Goal: Download file/media

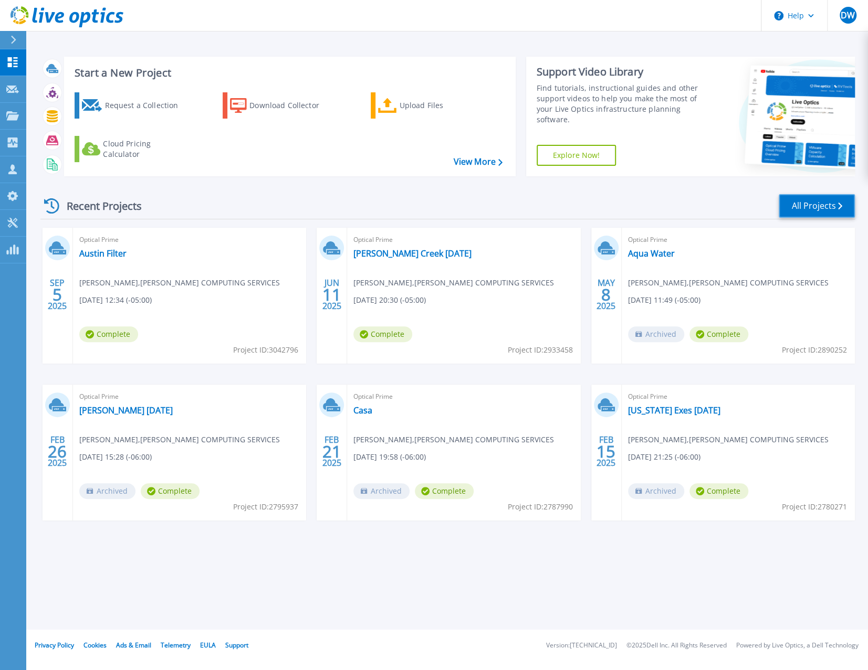
click at [825, 206] on link "All Projects" at bounding box center [817, 206] width 76 height 24
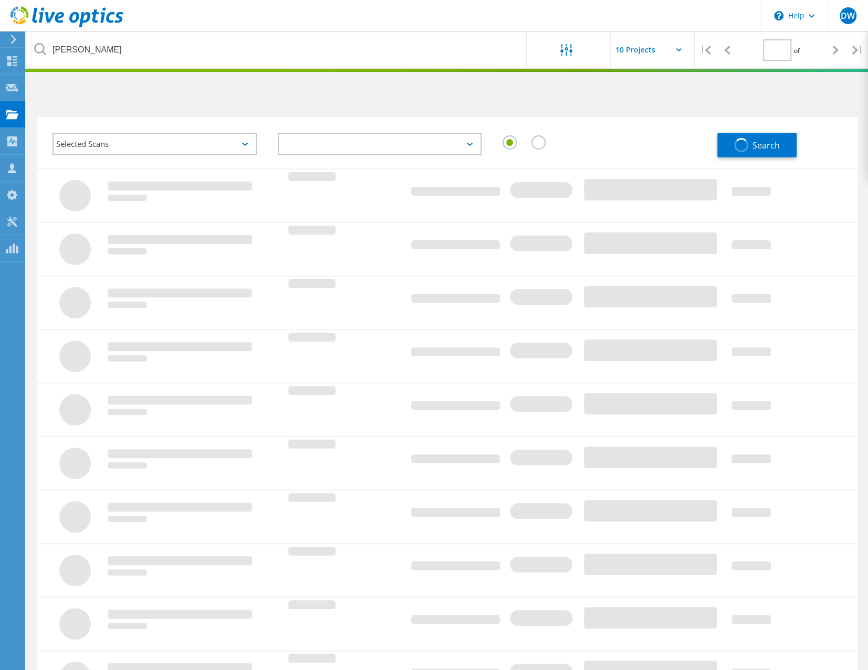
type input "1"
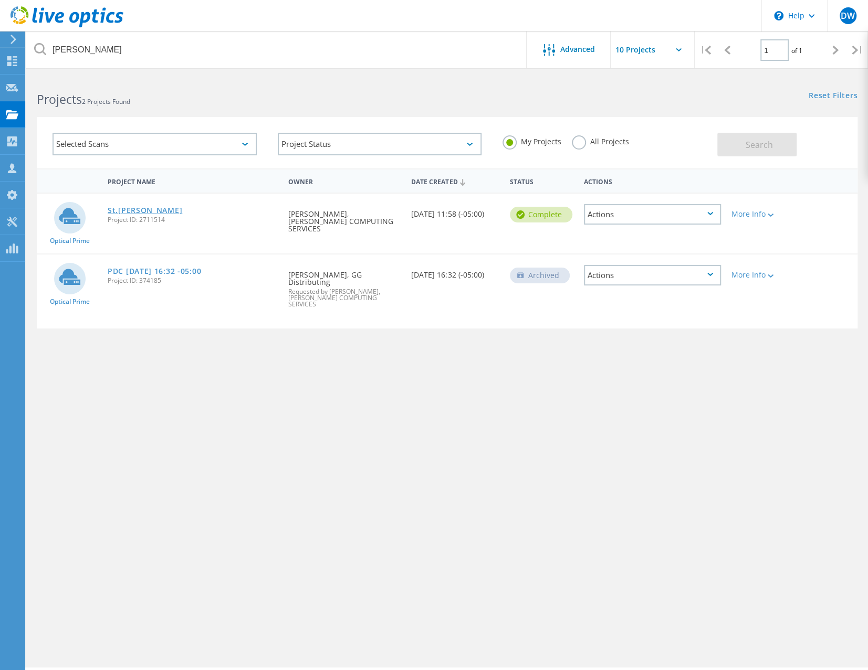
click at [138, 211] on link "St.Stephens" at bounding box center [145, 210] width 75 height 7
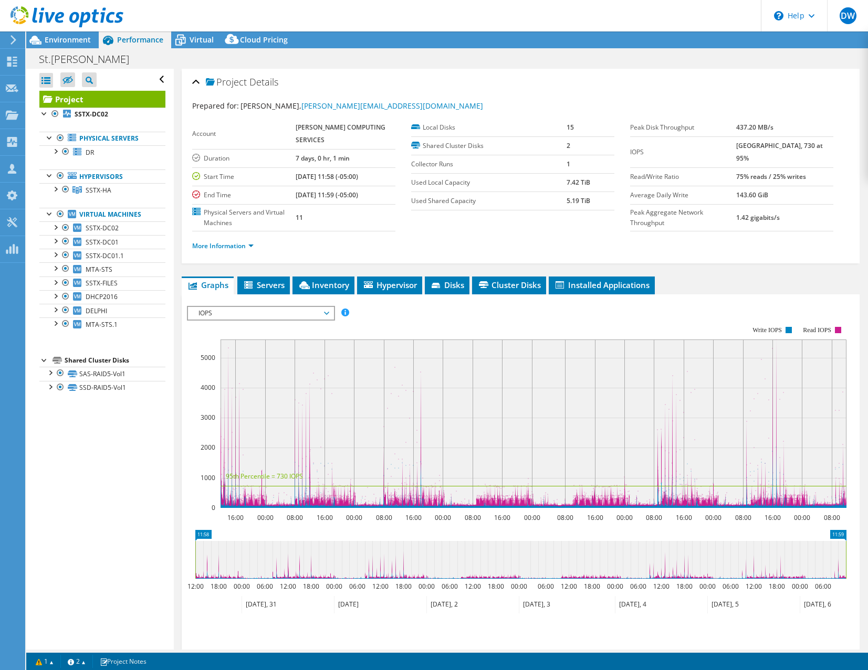
select select "USD"
click at [58, 188] on div at bounding box center [55, 188] width 11 height 11
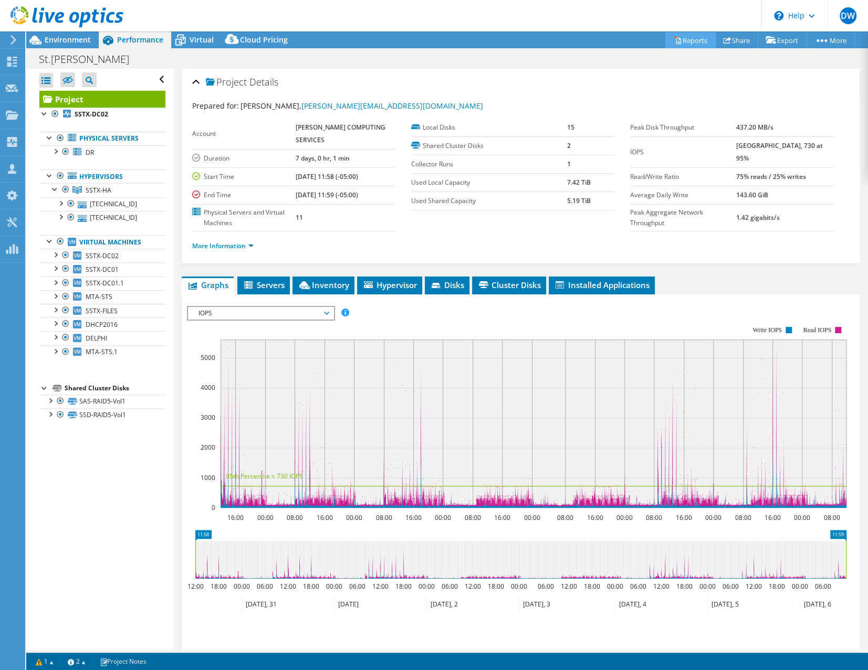
click at [677, 43] on link "Reports" at bounding box center [690, 40] width 50 height 16
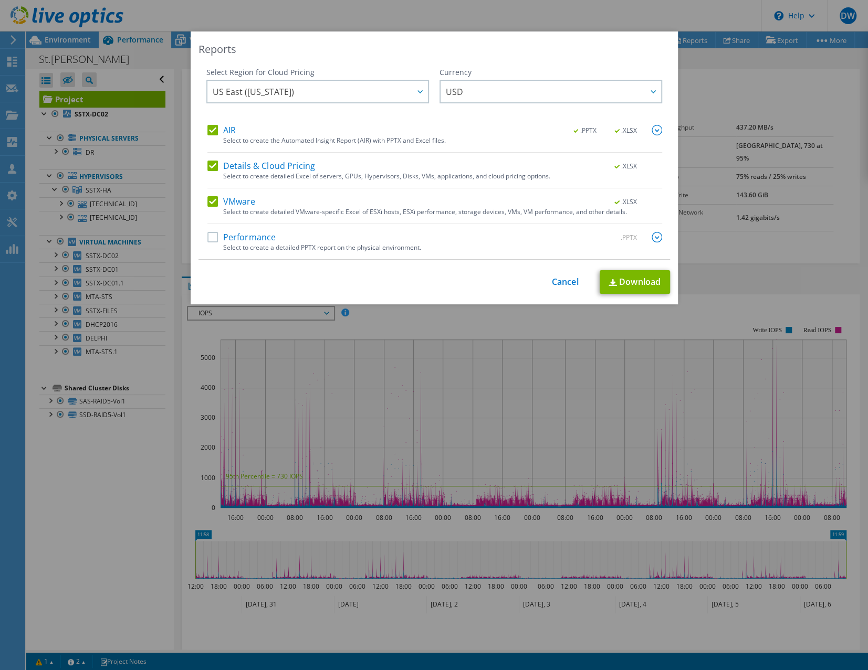
click at [217, 138] on div "AIR .PPTX .XLSX Select to create the Automated Insight Report (AIR) with PPTX a…" at bounding box center [434, 139] width 455 height 28
click at [211, 131] on label "AIR" at bounding box center [221, 130] width 28 height 11
click at [0, 0] on input "AIR" at bounding box center [0, 0] width 0 height 0
click at [212, 164] on label "Details & Cloud Pricing" at bounding box center [261, 166] width 108 height 11
click at [0, 0] on input "Details & Cloud Pricing" at bounding box center [0, 0] width 0 height 0
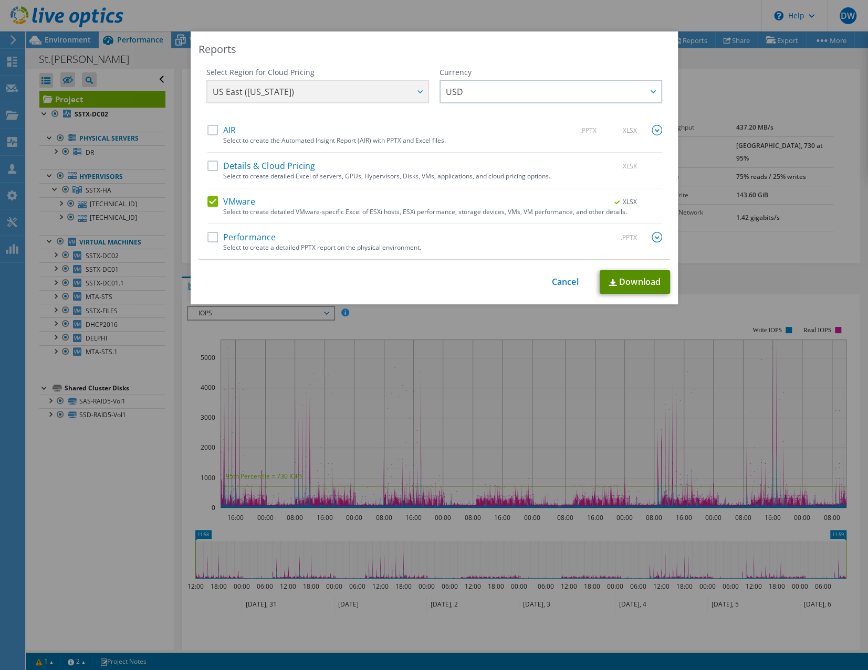
click at [633, 277] on link "Download" at bounding box center [635, 282] width 70 height 24
click at [564, 277] on link "Cancel" at bounding box center [565, 282] width 27 height 10
